Goal: Check status

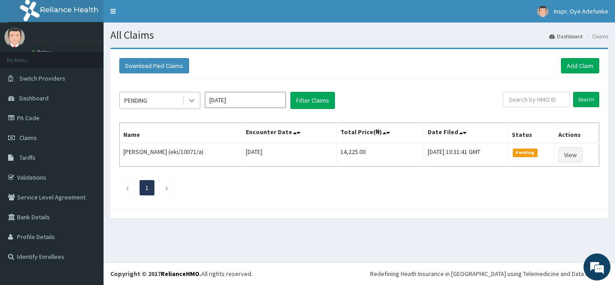
click at [193, 100] on icon at bounding box center [191, 101] width 5 height 3
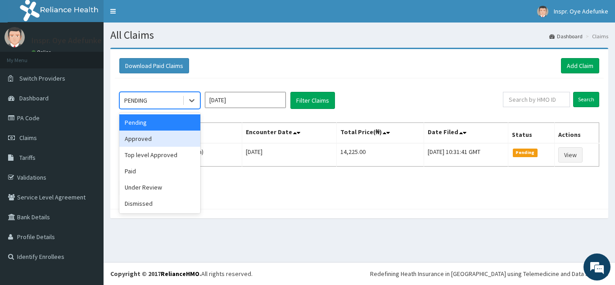
click at [169, 139] on div "Approved" at bounding box center [159, 139] width 81 height 16
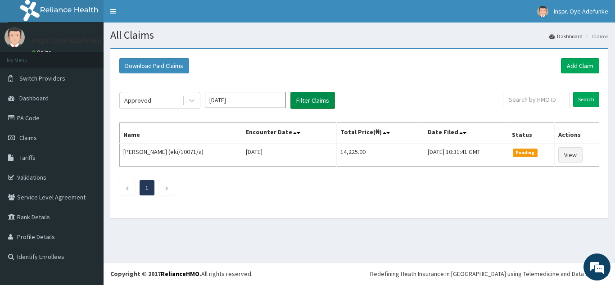
click at [311, 100] on button "Filter Claims" at bounding box center [313, 100] width 45 height 17
click at [191, 103] on icon at bounding box center [191, 100] width 9 height 9
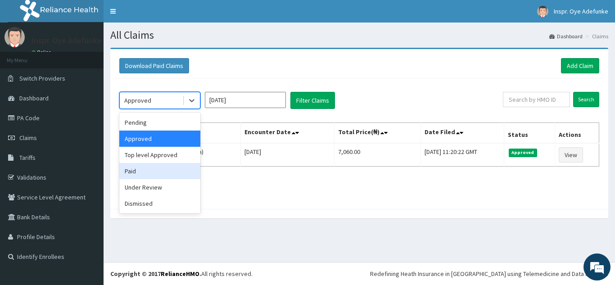
click at [155, 167] on div "Paid" at bounding box center [159, 171] width 81 height 16
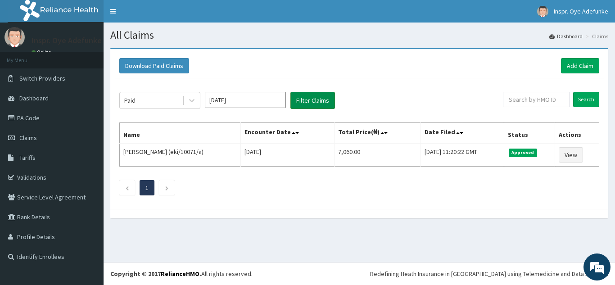
click at [319, 98] on button "Filter Claims" at bounding box center [313, 100] width 45 height 17
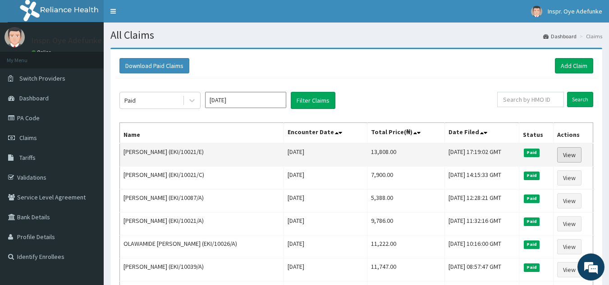
click at [570, 155] on link "View" at bounding box center [569, 154] width 24 height 15
